Goal: Obtain resource: Download file/media

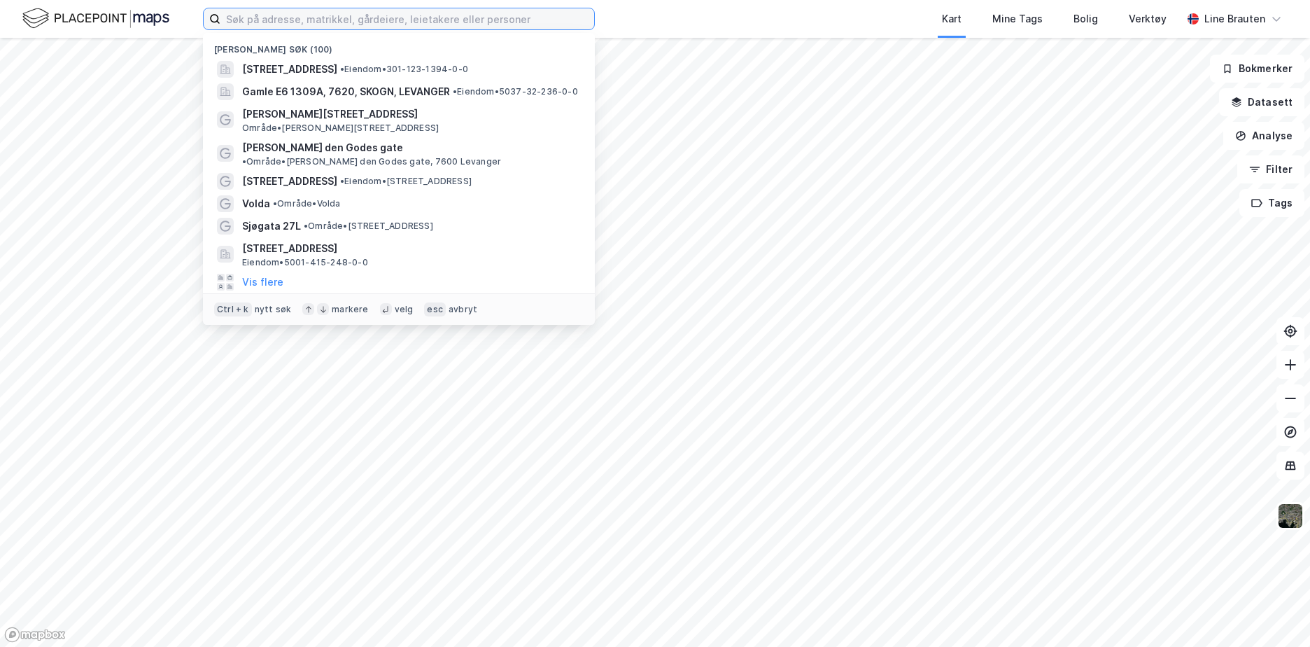
click at [340, 17] on input at bounding box center [407, 18] width 374 height 21
click at [261, 16] on input at bounding box center [407, 18] width 374 height 21
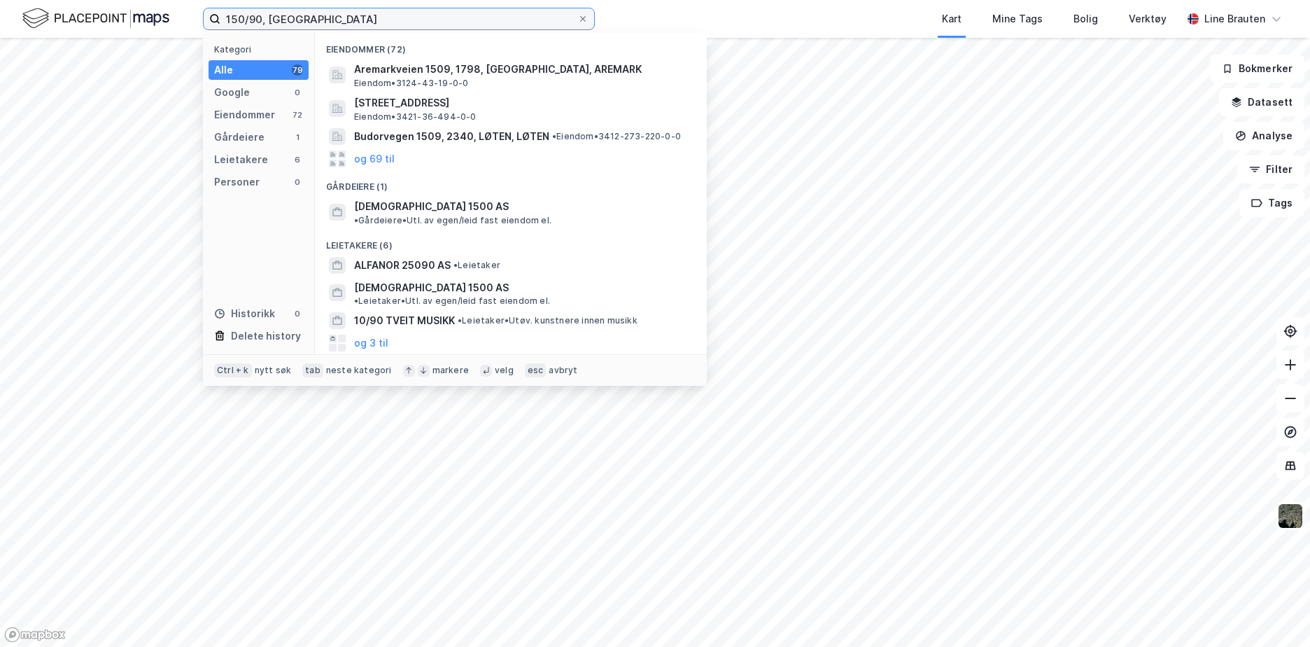
type input "150/90, [GEOGRAPHIC_DATA]"
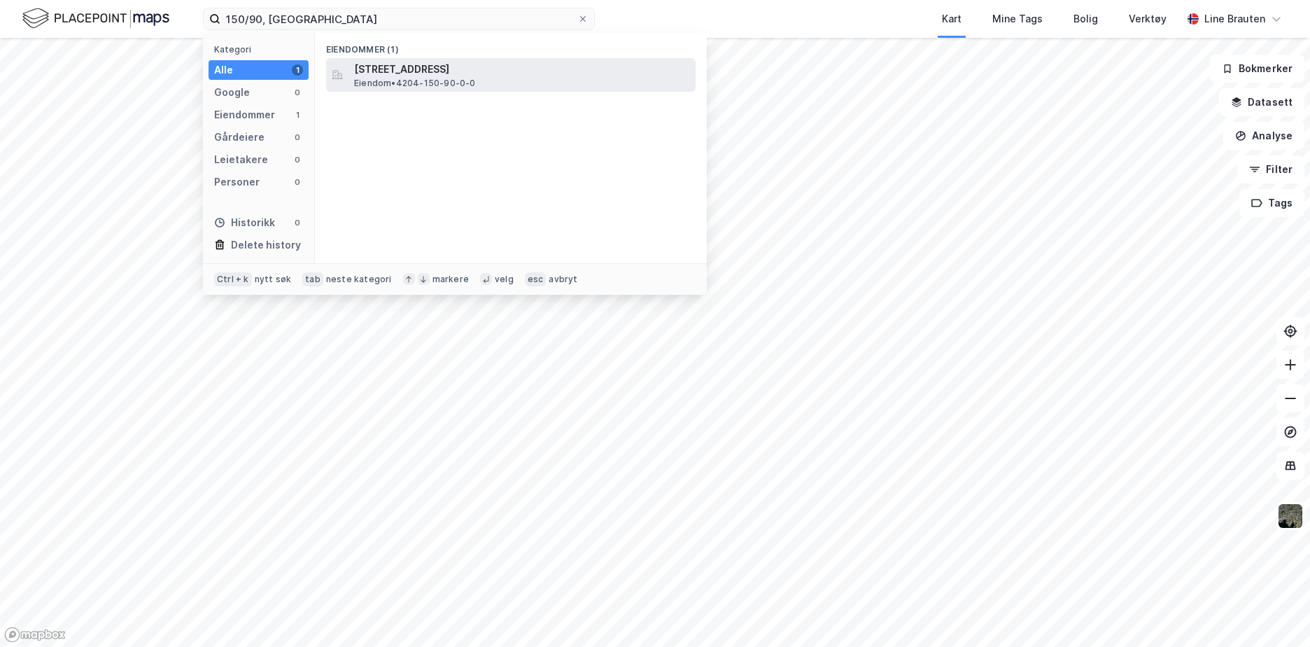
click at [444, 82] on span "Eiendom • 4204-150-90-0-0" at bounding box center [415, 83] width 122 height 11
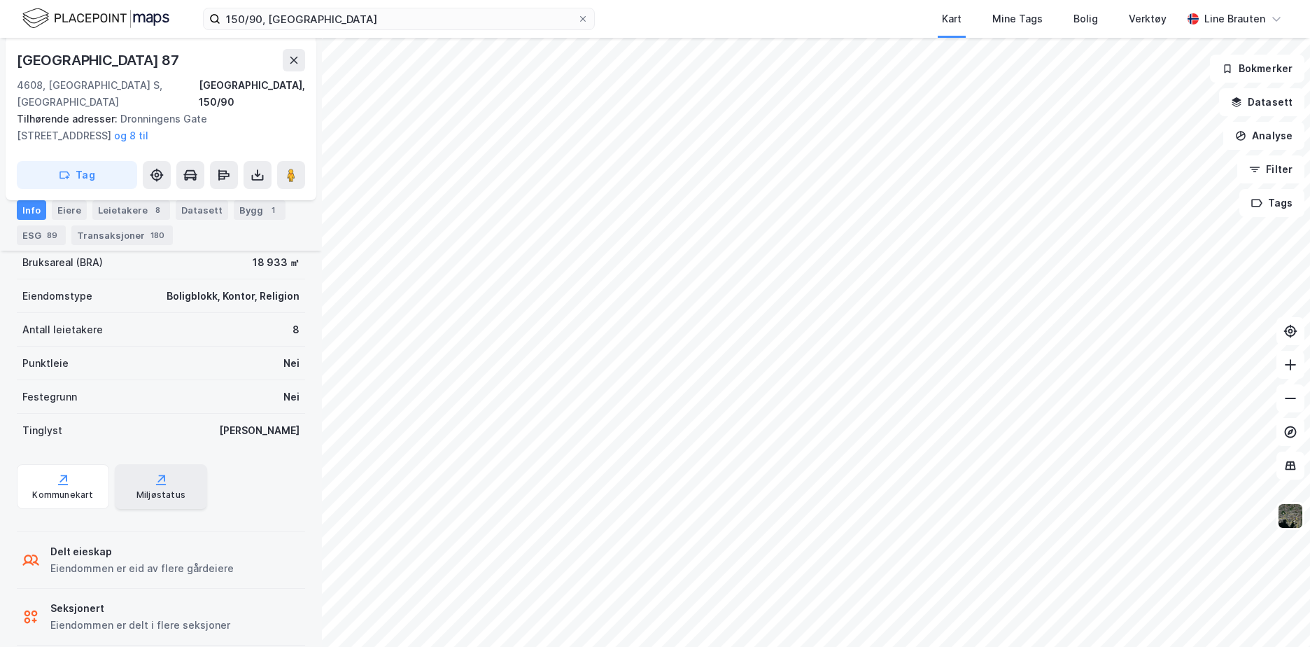
scroll to position [357, 0]
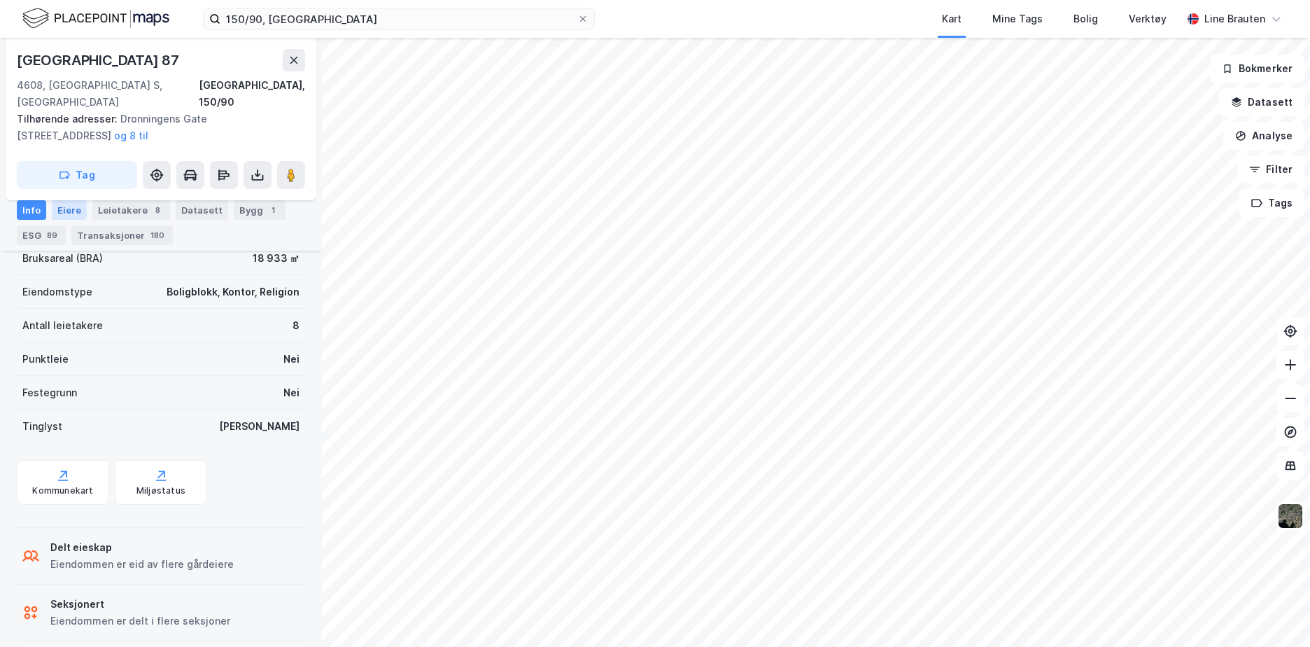
click at [67, 211] on div "Eiere" at bounding box center [69, 210] width 35 height 20
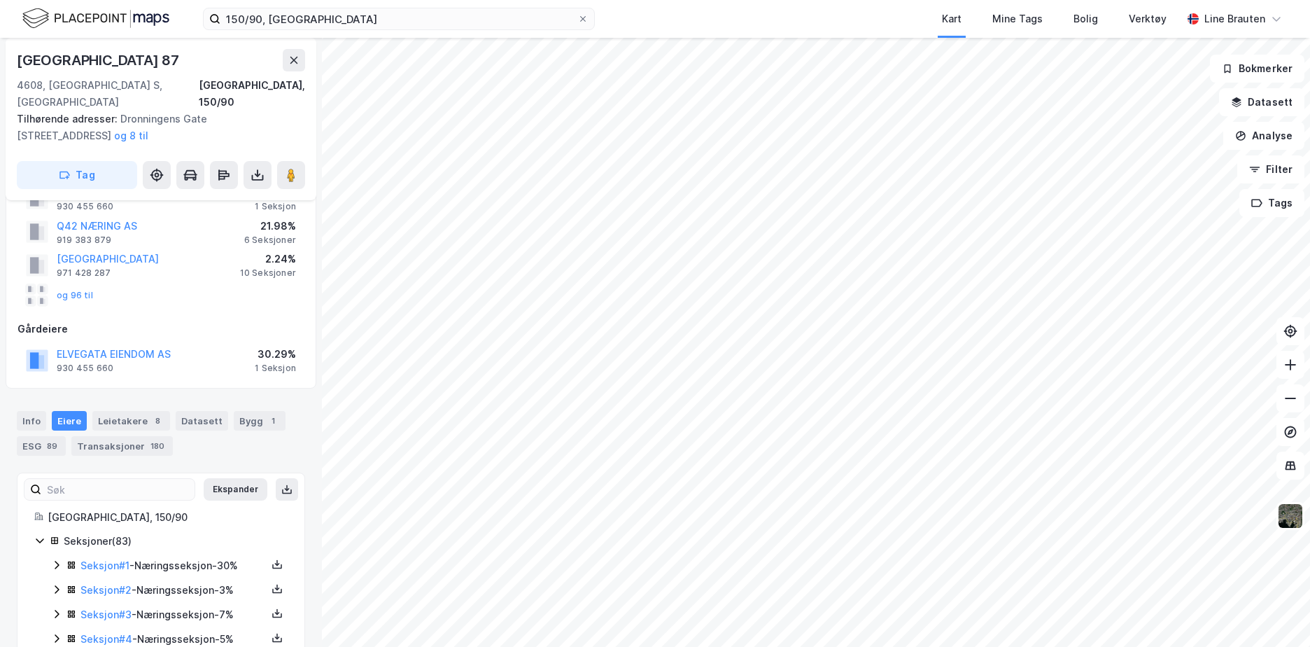
scroll to position [70, 0]
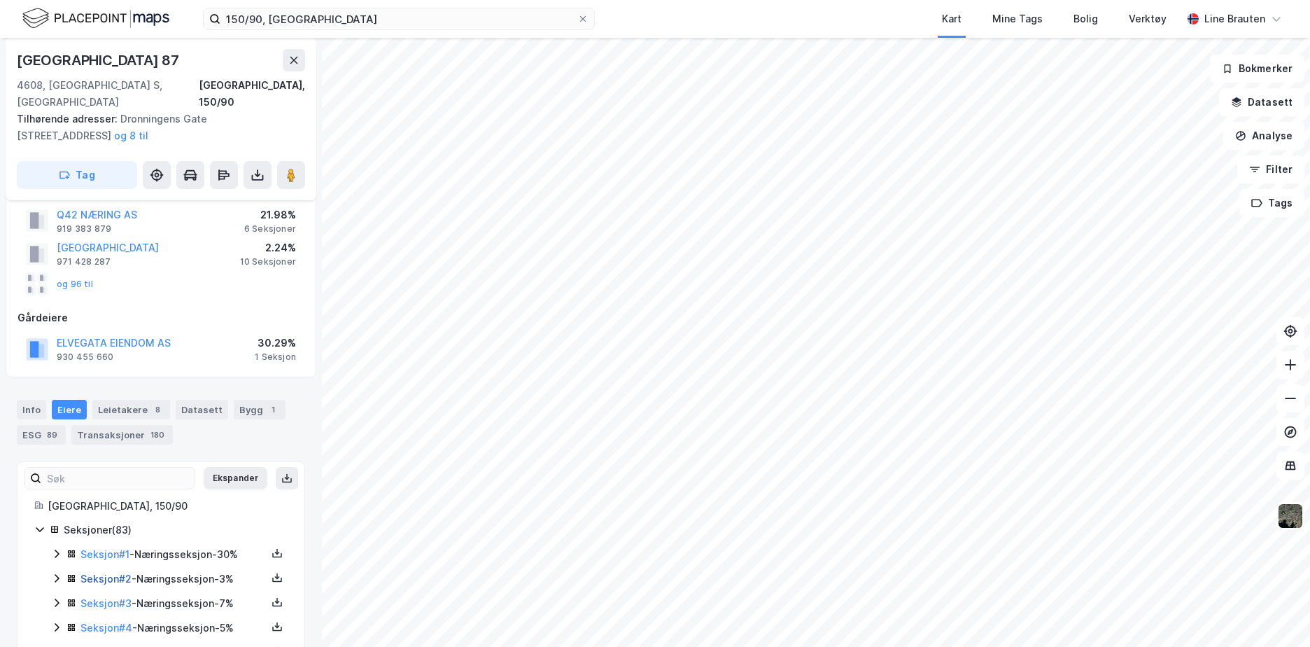
click at [110, 573] on link "Seksjon # 2" at bounding box center [105, 579] width 51 height 12
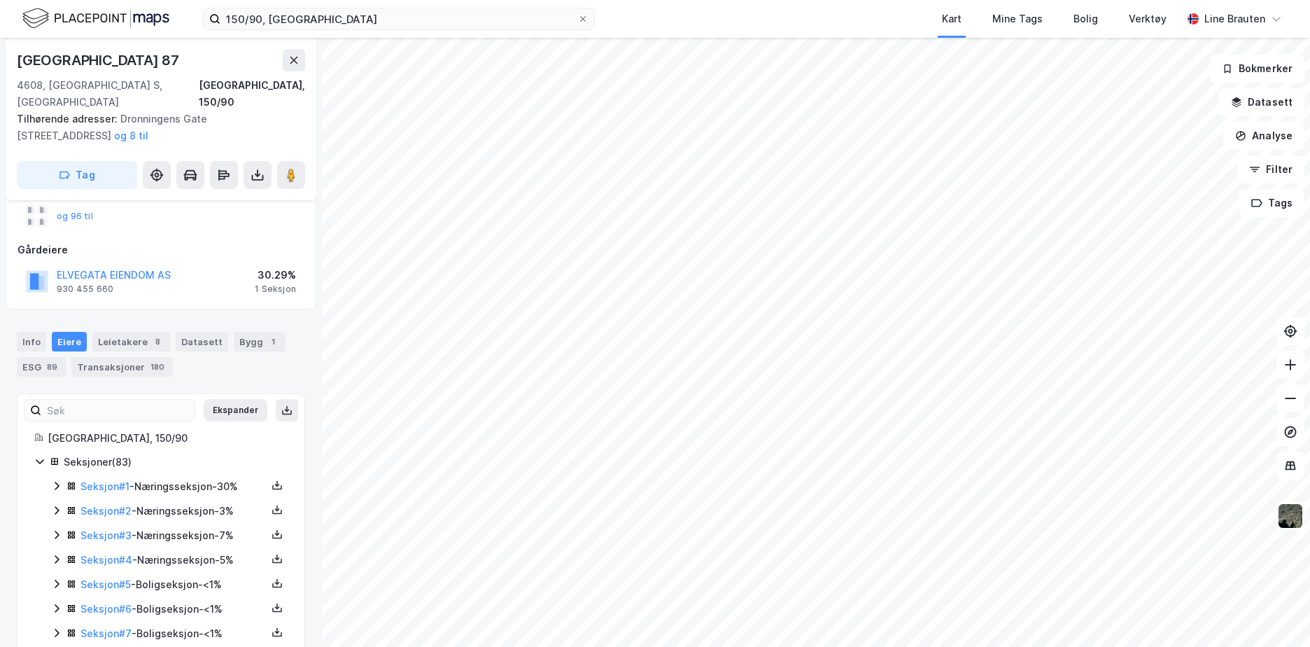
scroll to position [143, 0]
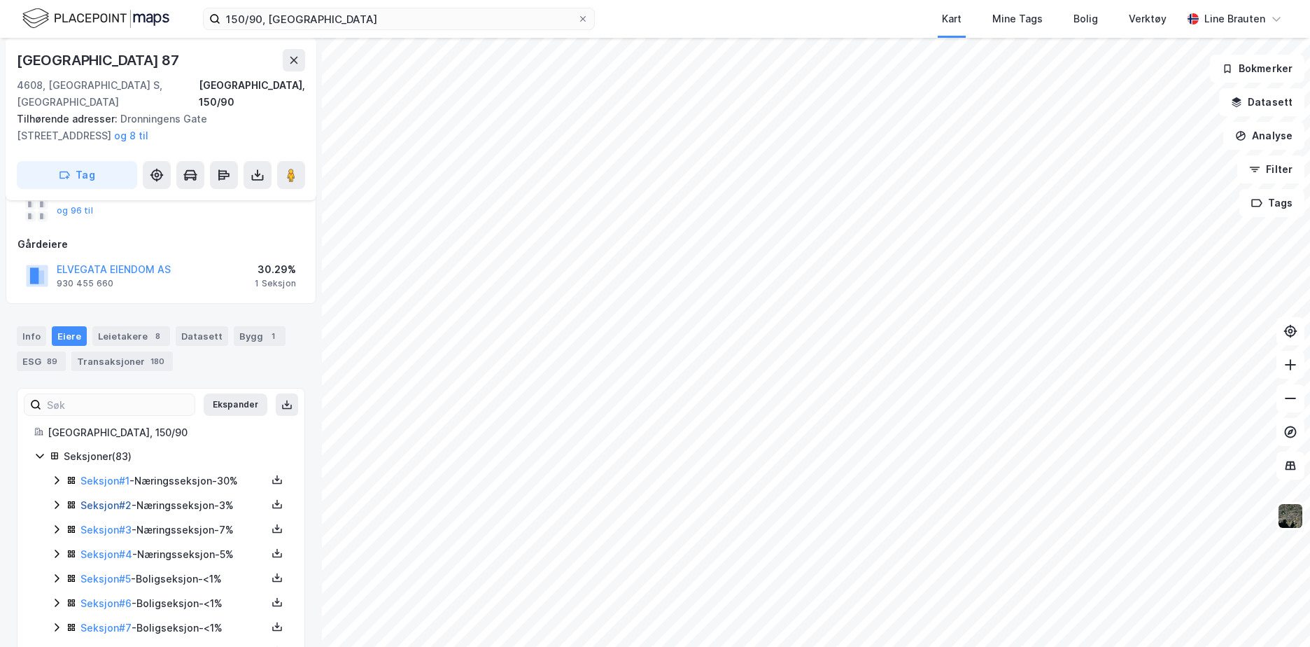
click at [99, 499] on link "Seksjon # 2" at bounding box center [105, 505] width 51 height 12
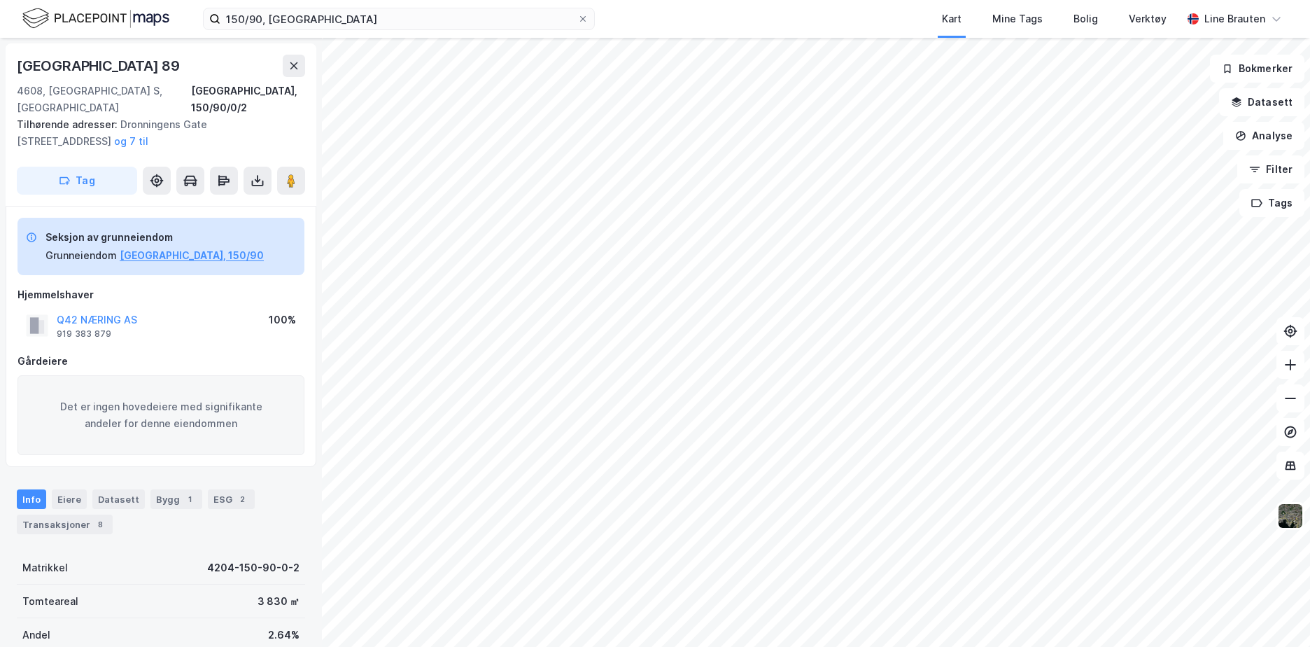
scroll to position [143, 0]
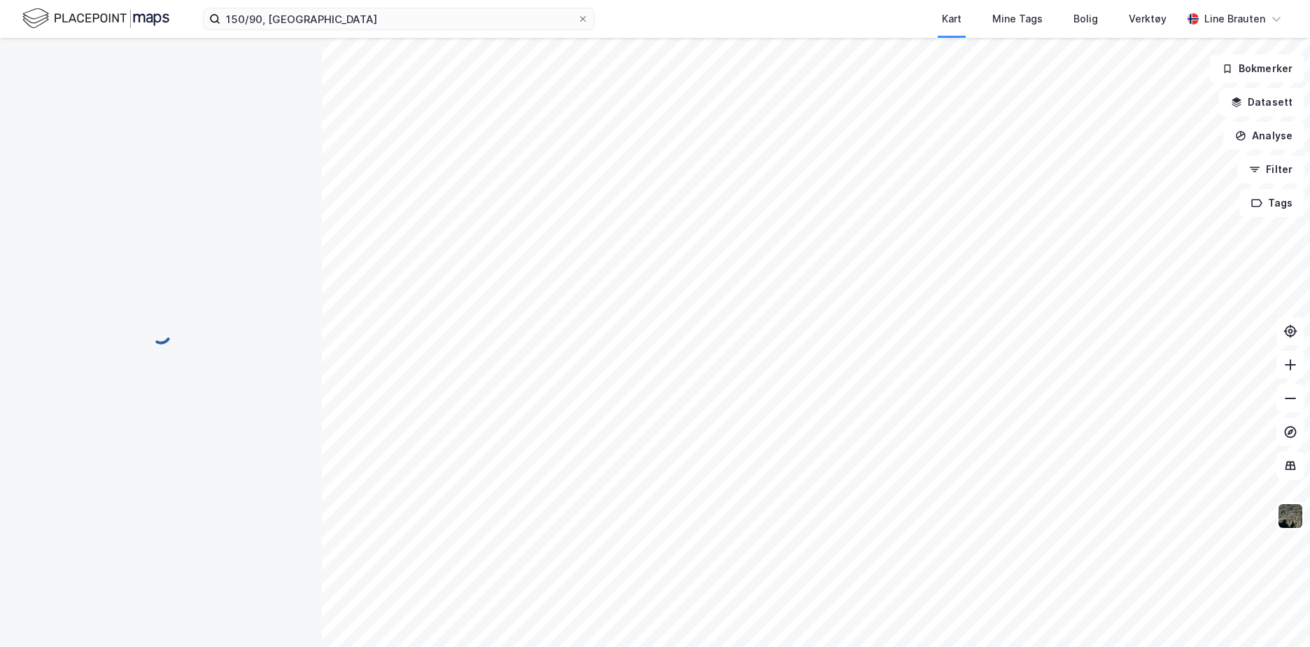
scroll to position [143, 0]
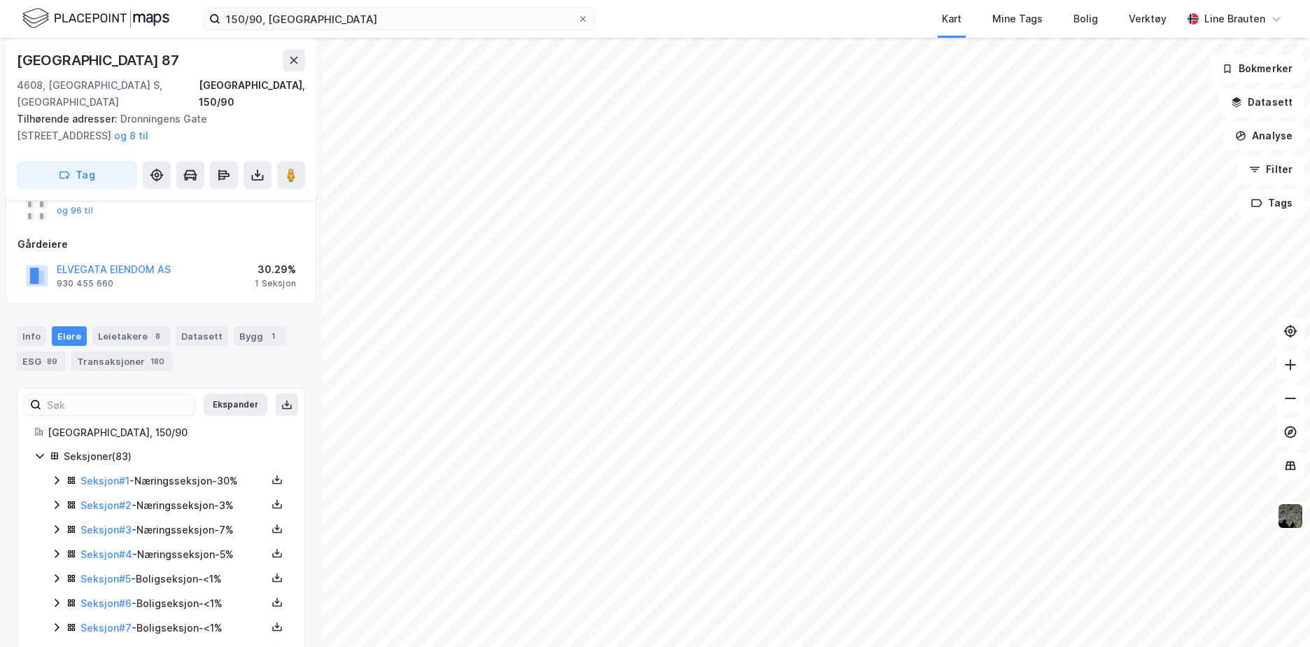
click at [61, 499] on icon at bounding box center [56, 504] width 11 height 11
click at [272, 504] on icon at bounding box center [277, 506] width 10 height 5
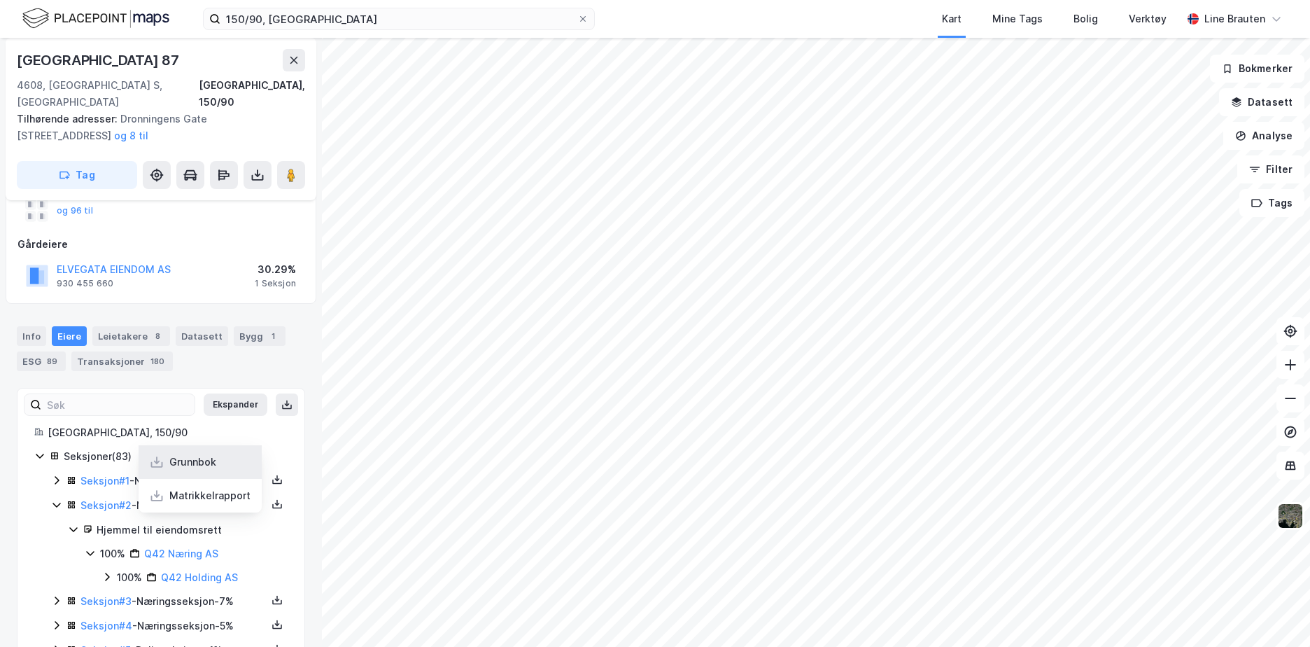
click at [216, 453] on div "Grunnbok" at bounding box center [200, 462] width 123 height 34
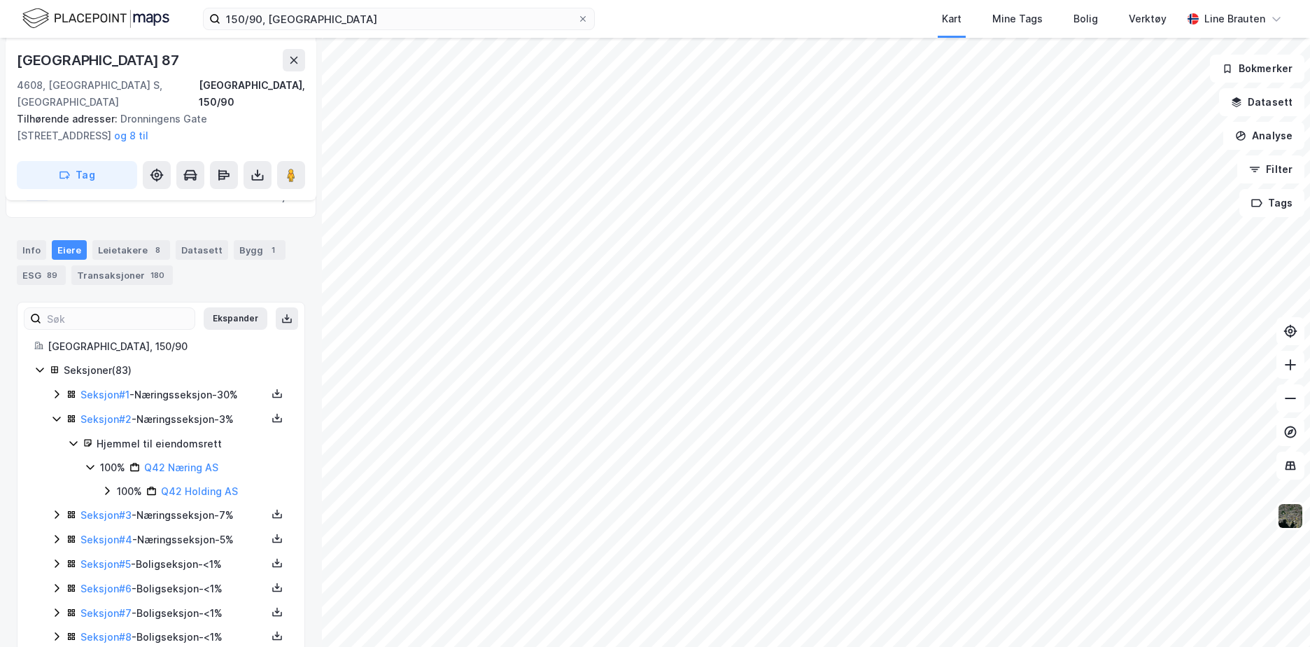
scroll to position [213, 0]
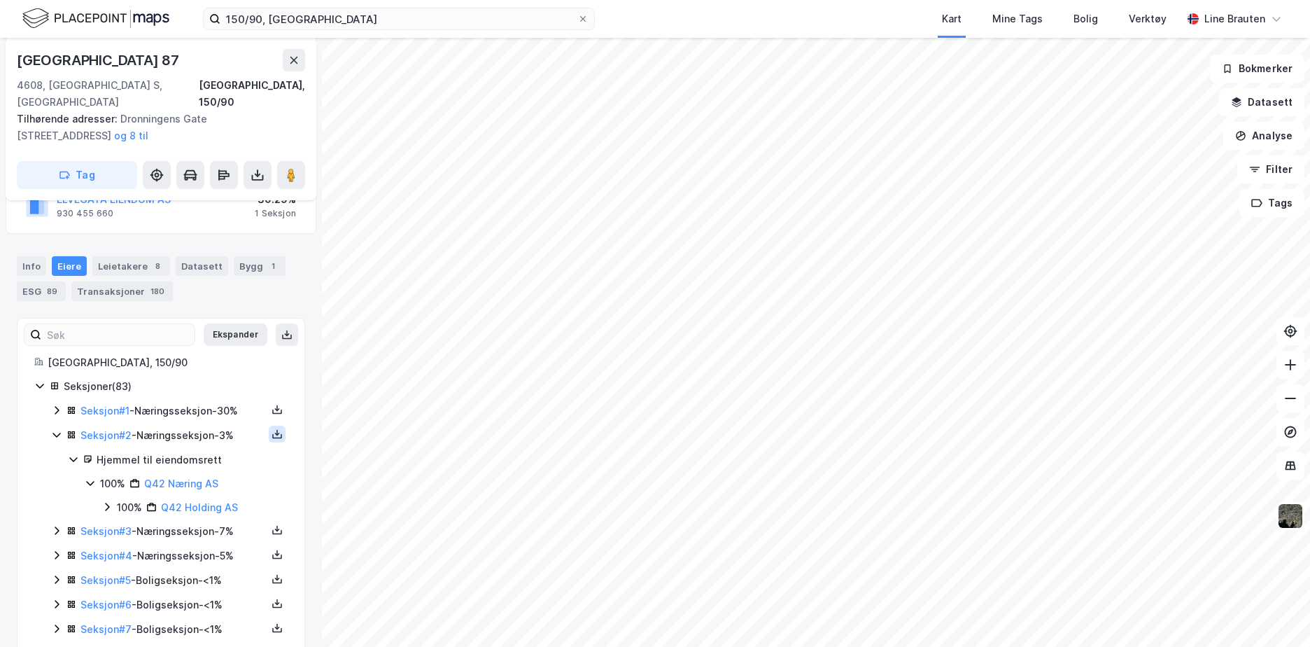
click at [272, 428] on icon at bounding box center [277, 433] width 11 height 11
click at [223, 417] on div "Matrikkelrapport" at bounding box center [209, 425] width 81 height 17
